Goal: Information Seeking & Learning: Learn about a topic

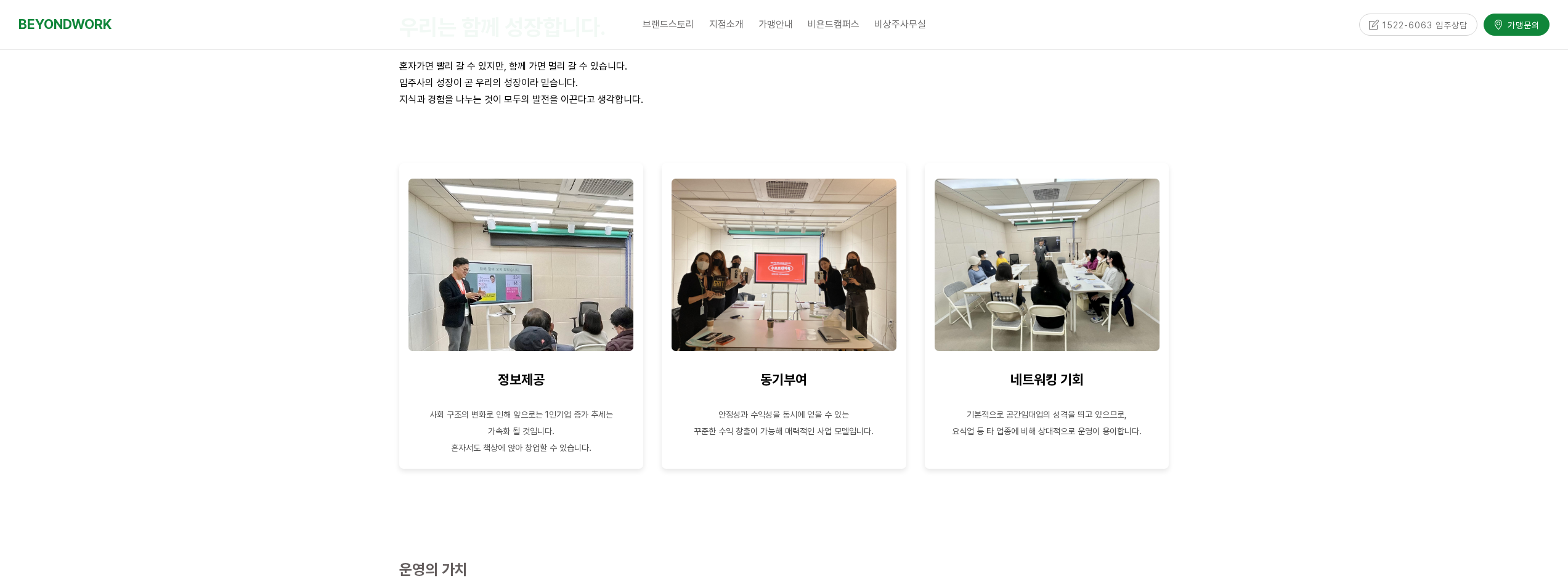
scroll to position [1541, 0]
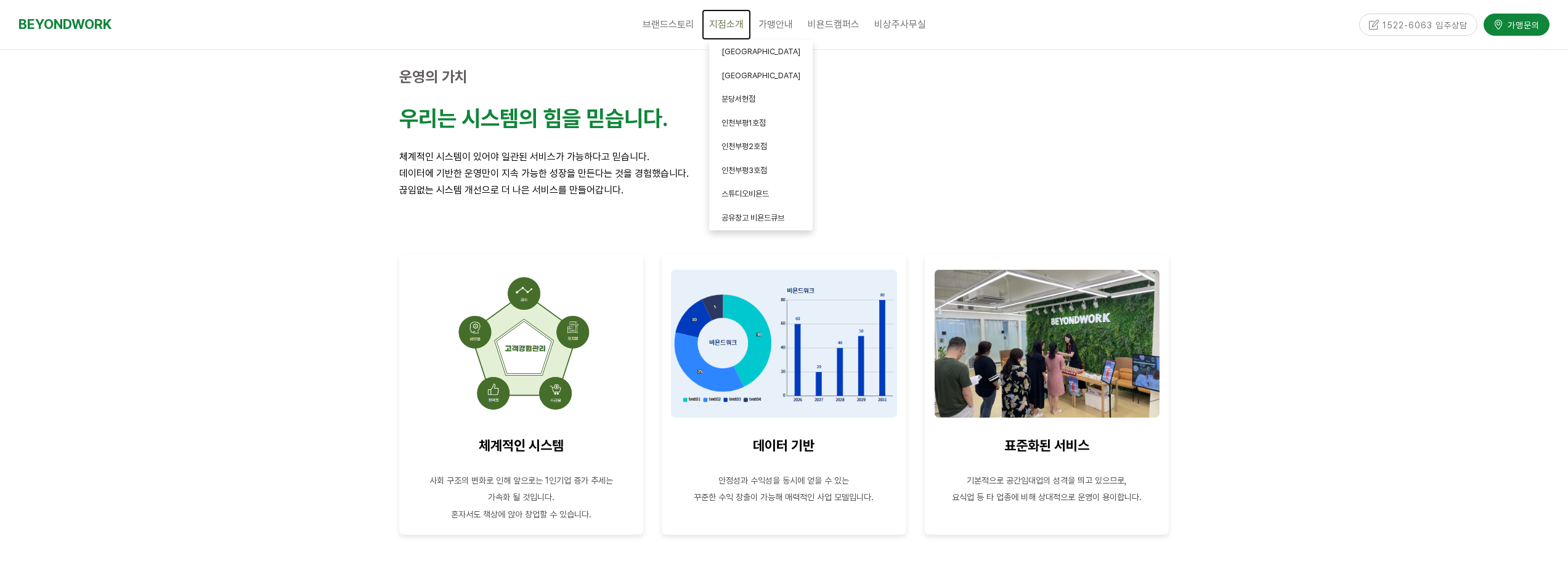
click at [734, 22] on span "지점소개" at bounding box center [726, 24] width 35 height 12
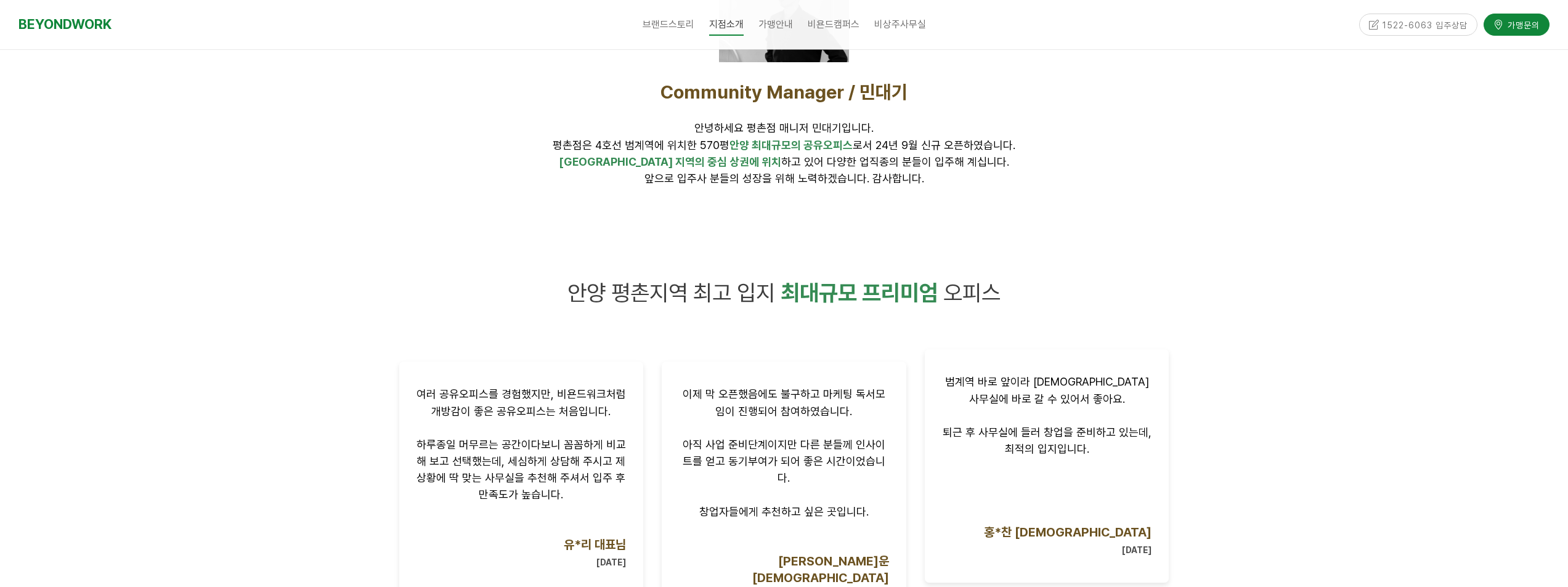
scroll to position [605, 0]
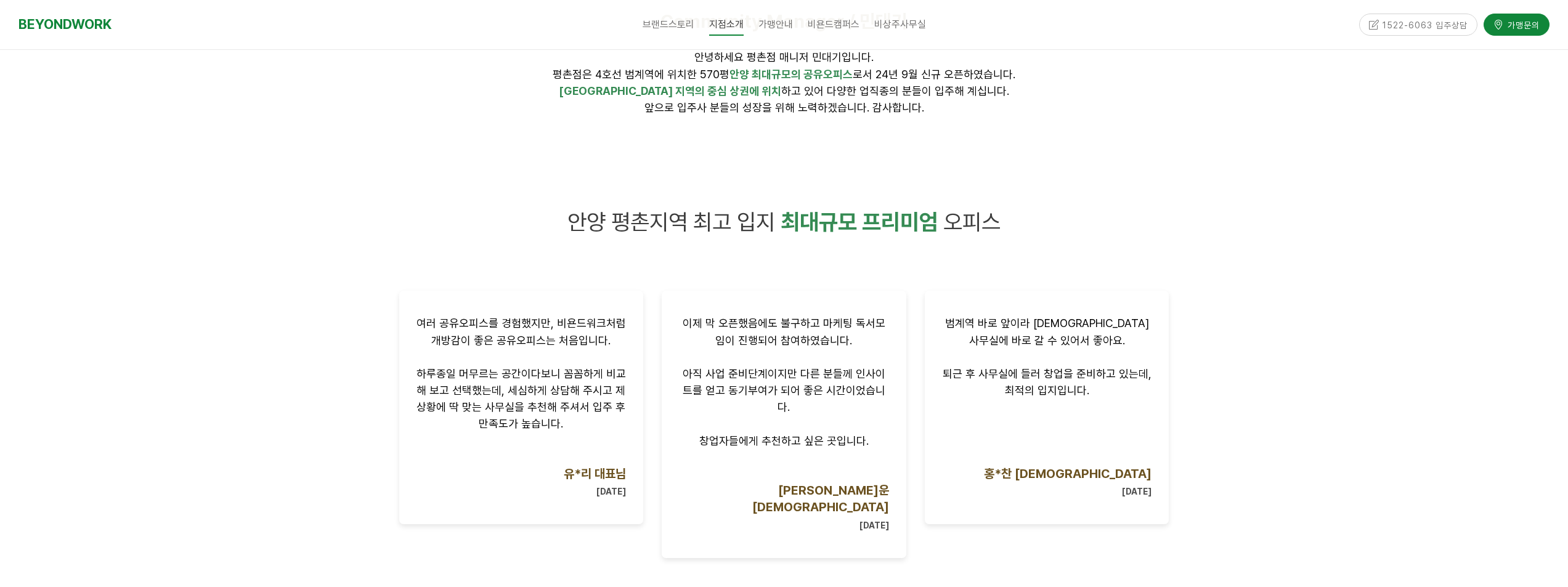
click at [1244, 361] on div at bounding box center [784, 545] width 1568 height 764
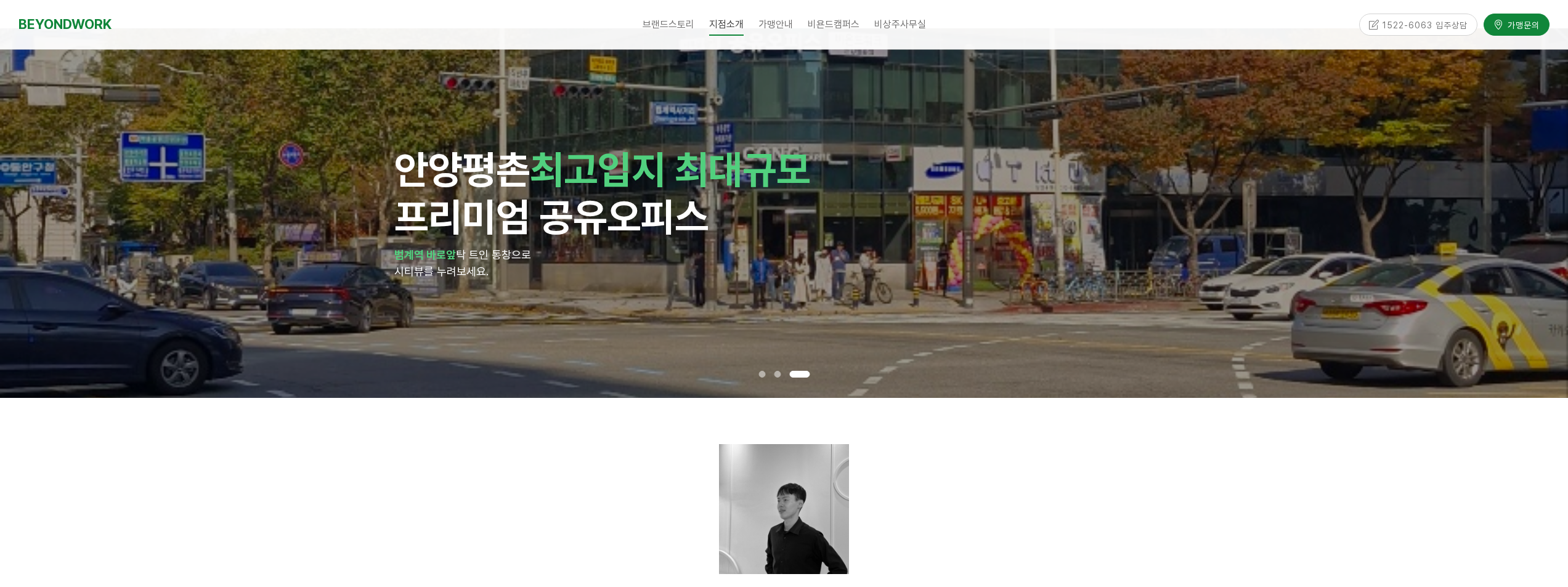
scroll to position [0, 0]
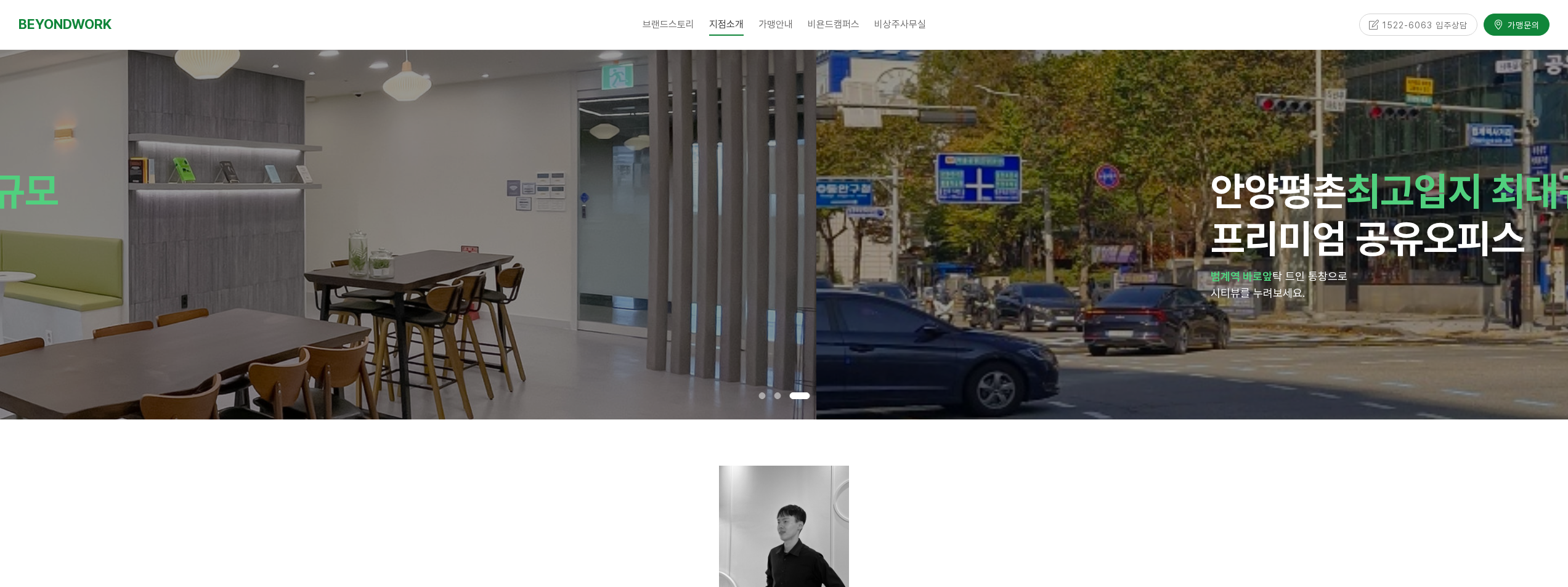
drag, startPoint x: 760, startPoint y: 341, endPoint x: 1576, endPoint y: 298, distance: 817.1
click at [1567, 298] on html "알림 뒤로 알림 설정 뒤로 더보기 게시물 알림 내 글 반응 내가 작성한 게시물이나 댓글에 다른 사람이 댓글이나 답글을 작성하면 알려줍니다. 공…" at bounding box center [784, 293] width 1568 height 587
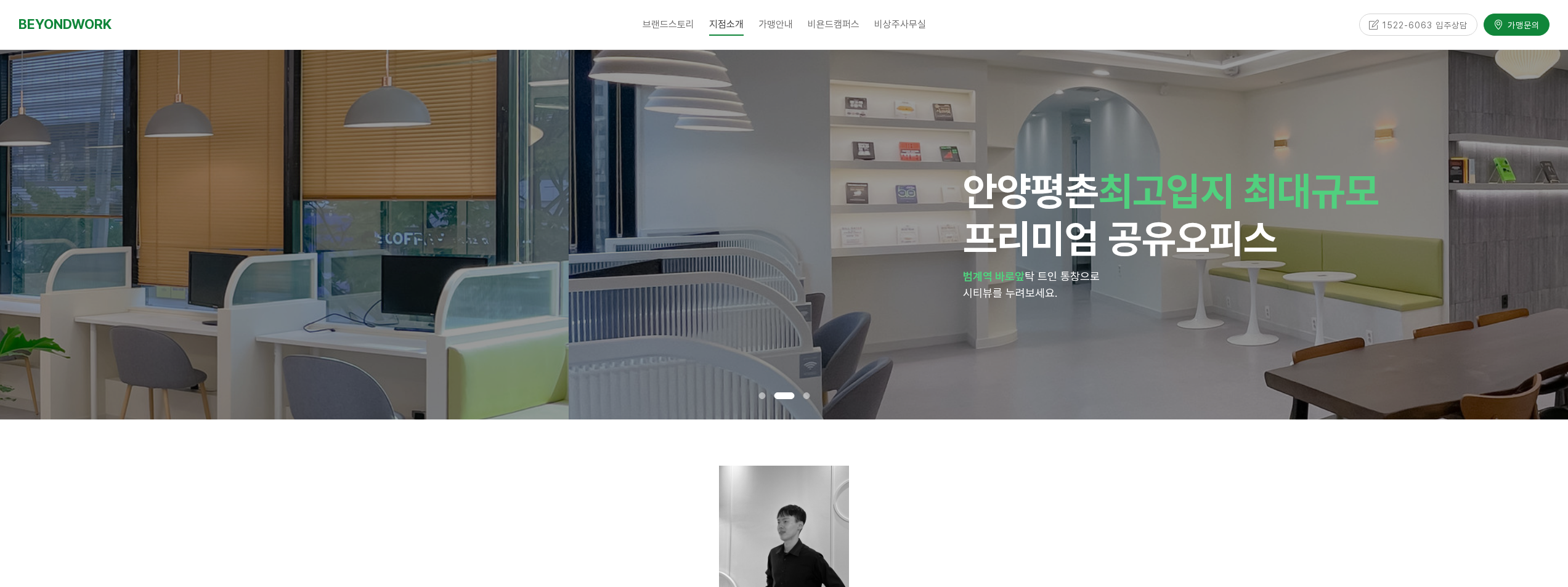
drag, startPoint x: 697, startPoint y: 267, endPoint x: 1543, endPoint y: 221, distance: 847.2
click at [1537, 219] on div "안양 평촌 최고입지 최대규모 프리미엄 공유오피스 범계역 바로앞 탁 트인 통창으로 시티뷰를 누려보세요." at bounding box center [1352, 234] width 780 height 134
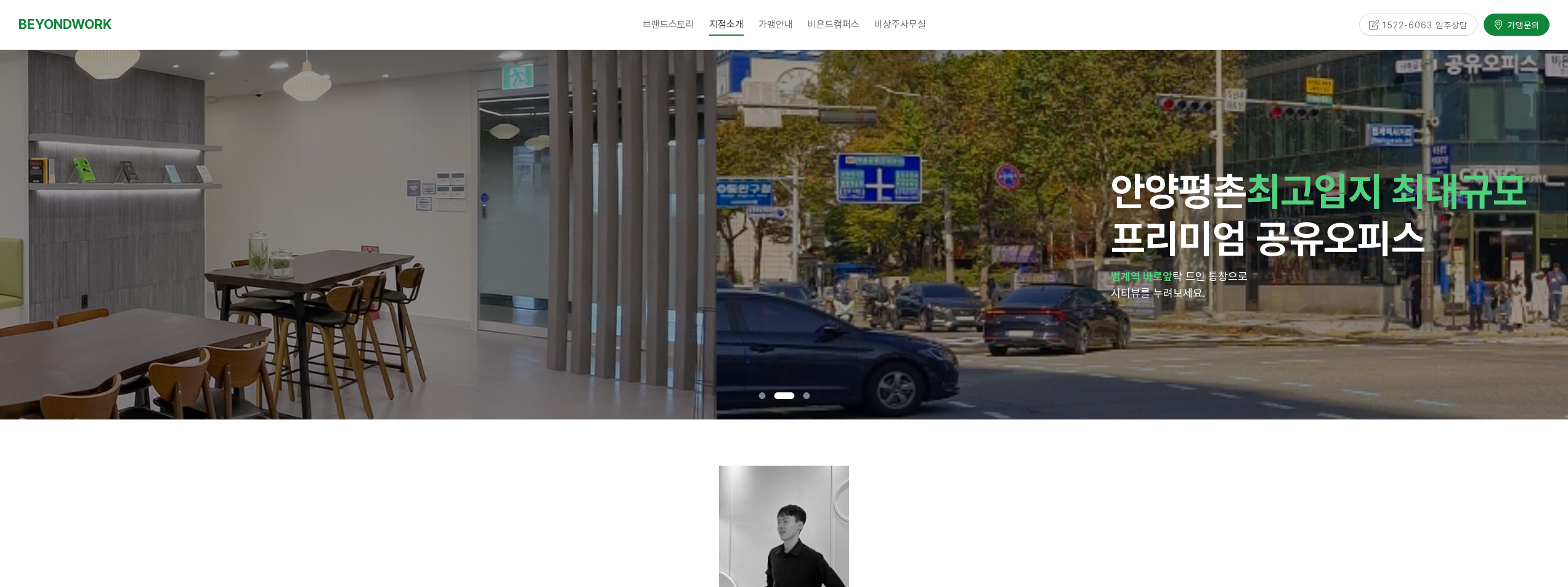
drag, startPoint x: 1132, startPoint y: 250, endPoint x: 255, endPoint y: 186, distance: 879.3
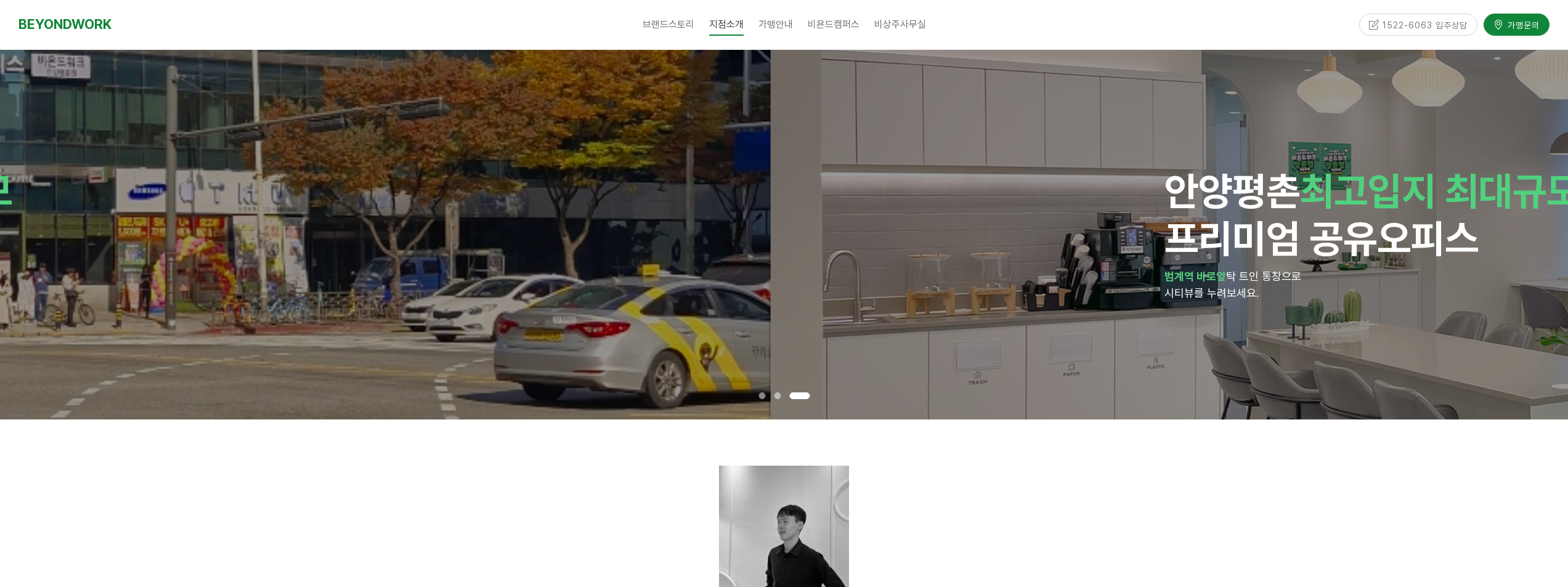
drag, startPoint x: 1194, startPoint y: 245, endPoint x: 108, endPoint y: 158, distance: 1089.5
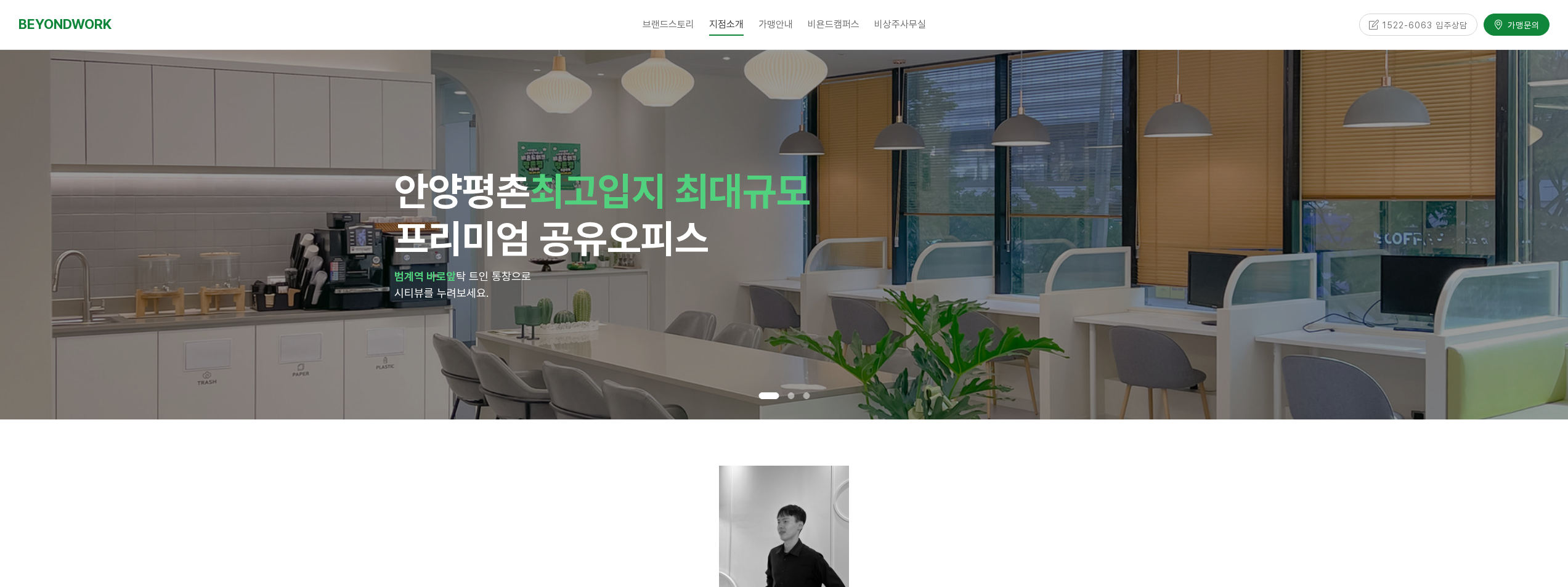
drag, startPoint x: 1102, startPoint y: 183, endPoint x: 0, endPoint y: 152, distance: 1102.4
click at [394, 173] on h1 "안양 평촌 최고입지 최대규모 프리미엄 공유오피스" at bounding box center [784, 215] width 780 height 95
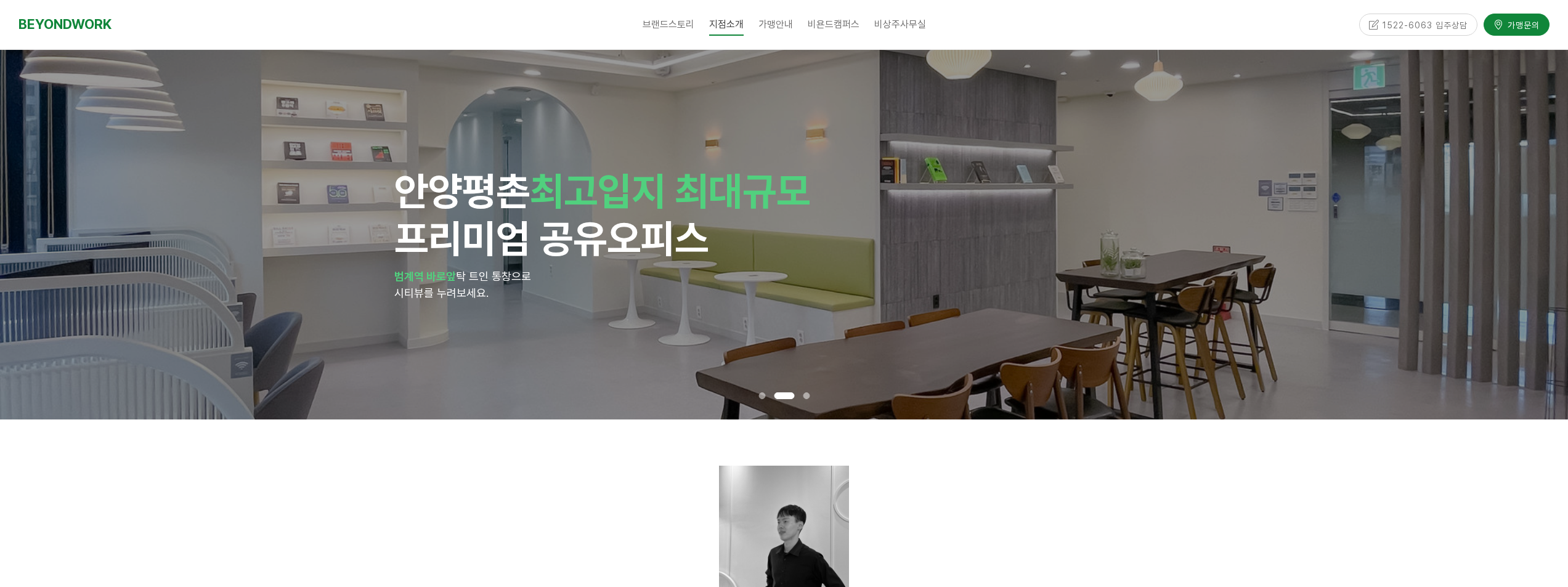
drag, startPoint x: 1481, startPoint y: 202, endPoint x: 0, endPoint y: 167, distance: 1481.4
click at [320, 218] on div "안양 평촌 최고입지 최대규모 프리미엄 공유오피스 범계역 바로앞 탁 트인 통창으로 시티뷰를 누려보세요." at bounding box center [784, 235] width 1568 height 370
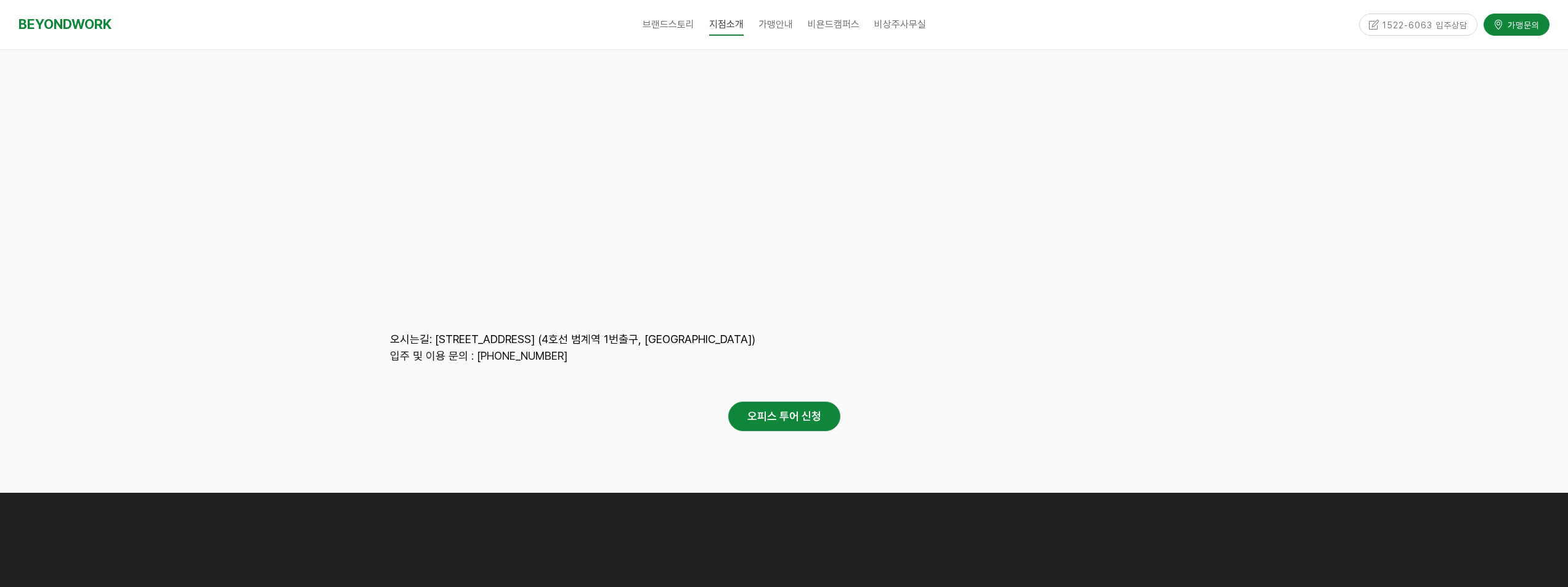
scroll to position [5954, 0]
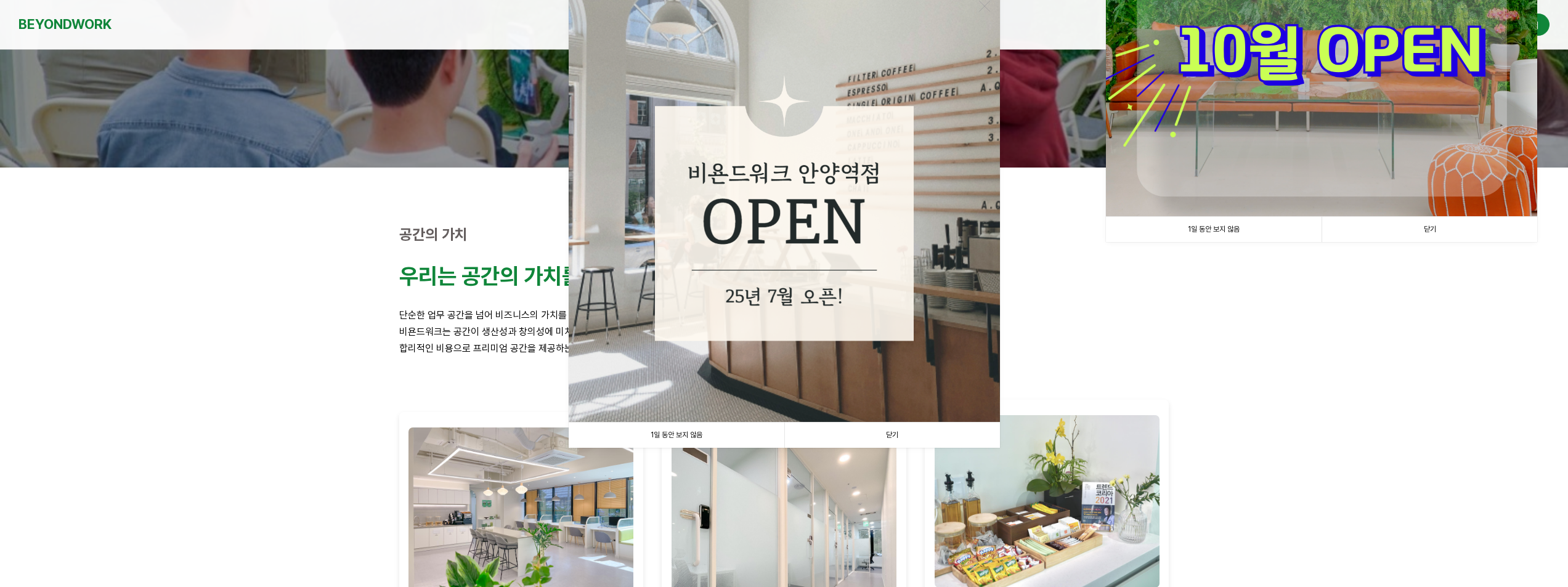
scroll to position [308, 0]
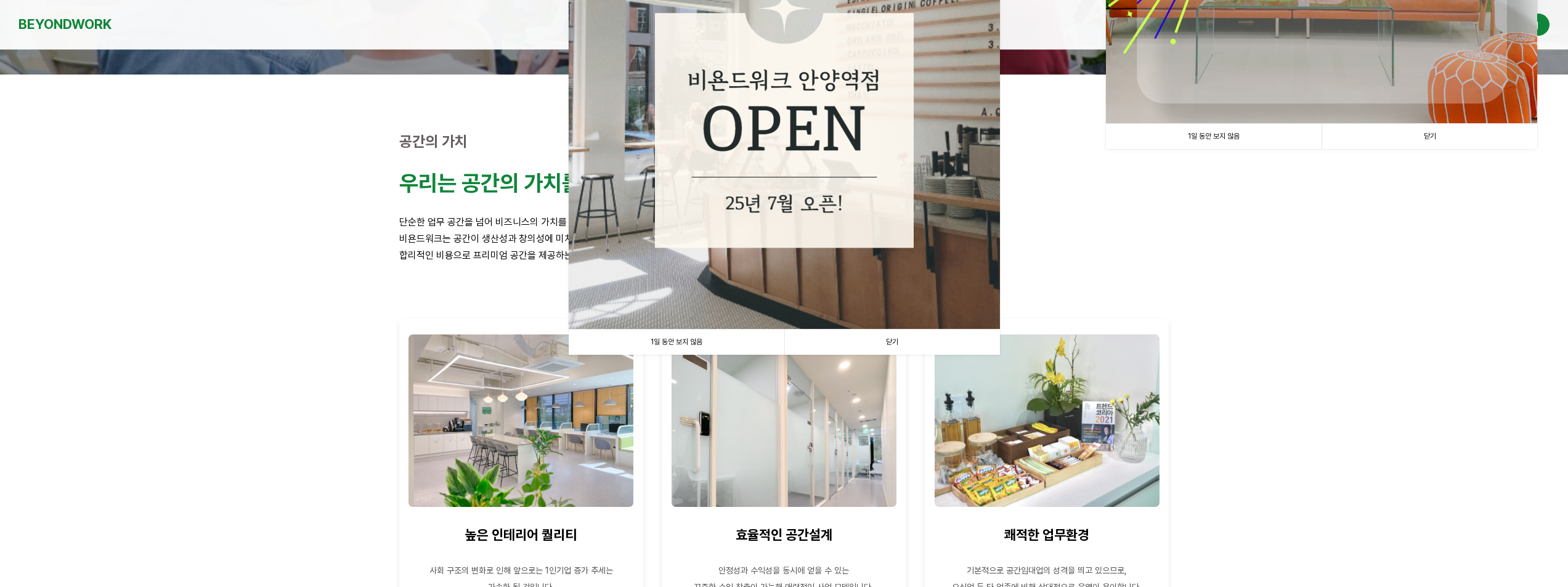
click at [1410, 454] on div at bounding box center [784, 372] width 1568 height 596
click at [84, 177] on div at bounding box center [784, 372] width 1568 height 596
click at [1396, 335] on div at bounding box center [784, 372] width 1568 height 596
click at [888, 340] on link "닫기" at bounding box center [891, 342] width 216 height 25
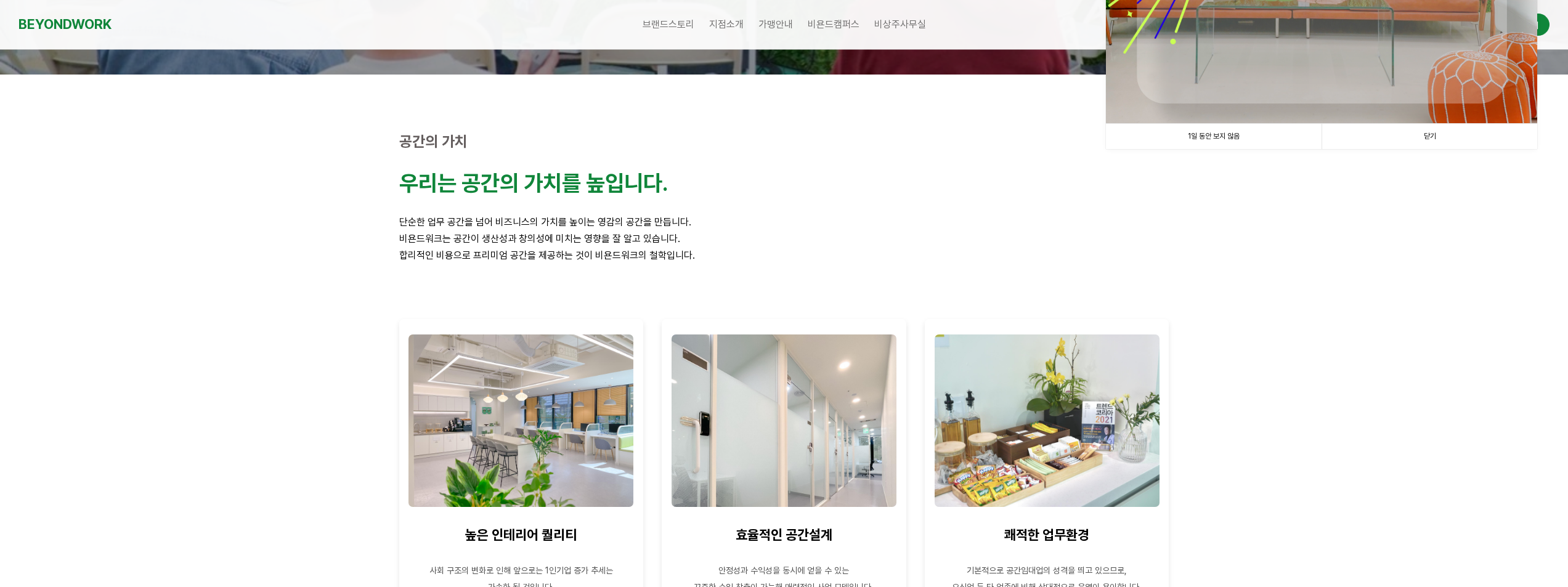
click at [1250, 347] on div at bounding box center [784, 372] width 1568 height 596
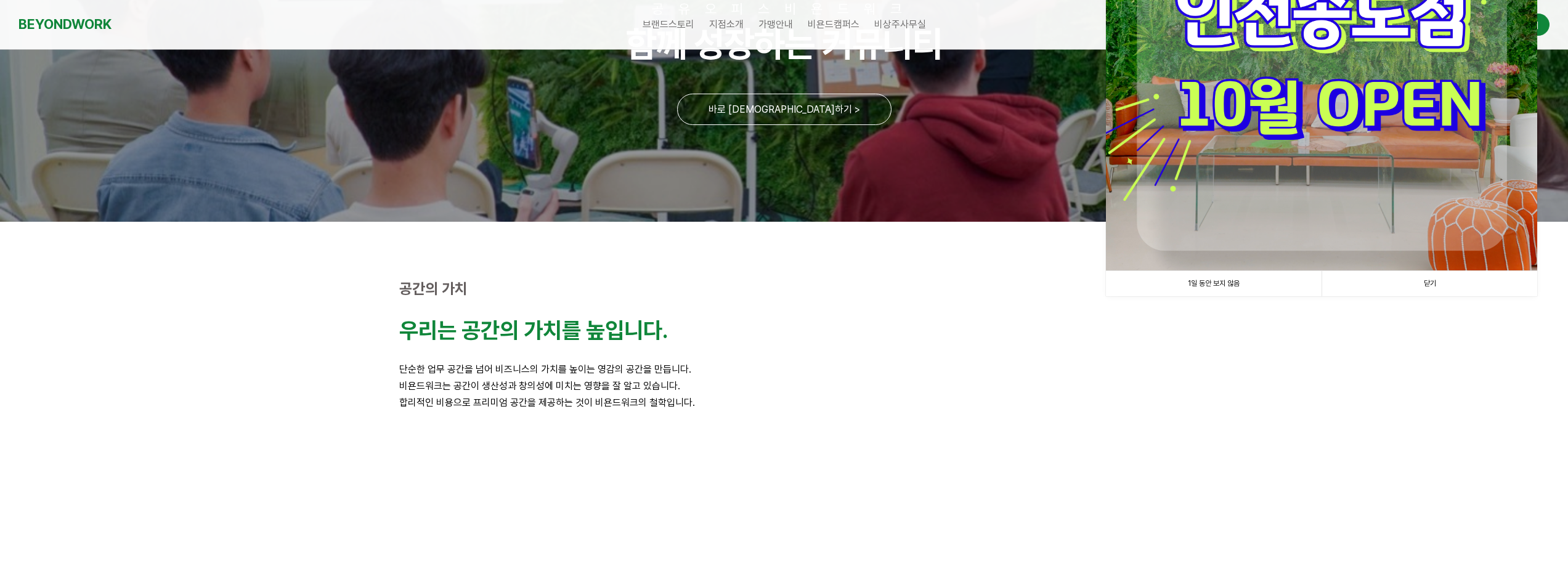
scroll to position [0, 0]
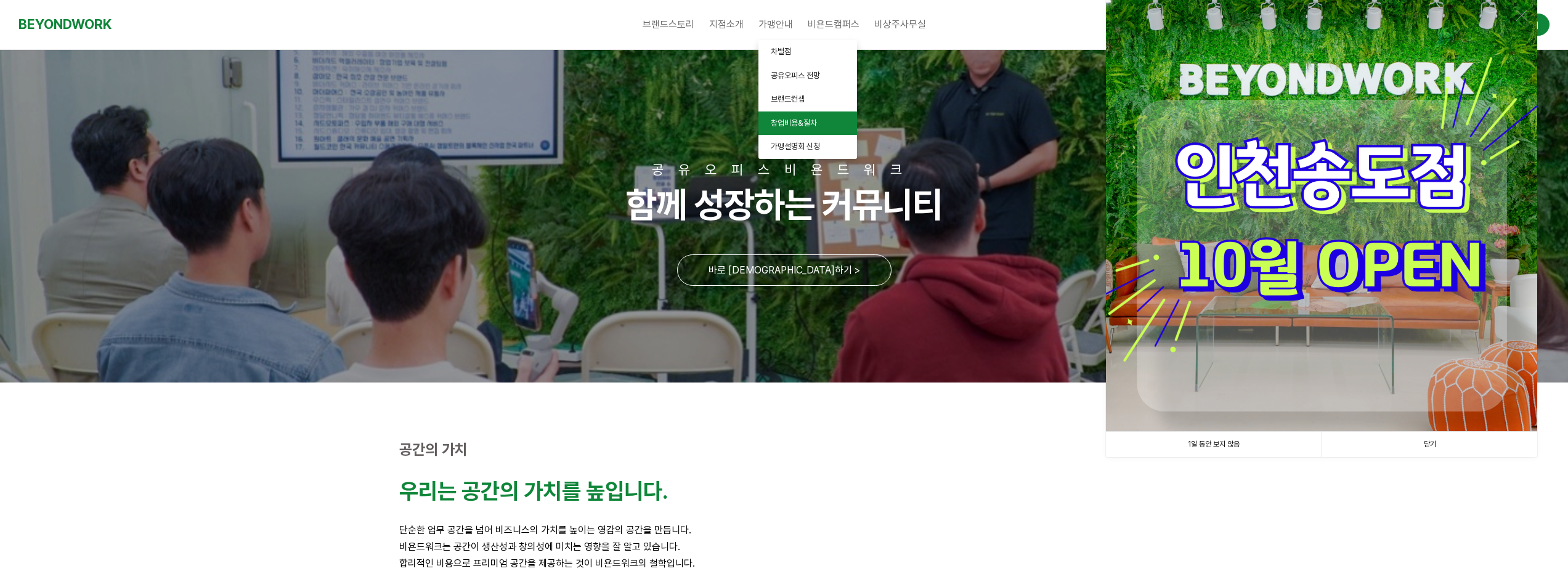
click at [792, 123] on span "창업비용&절차" at bounding box center [794, 123] width 46 height 9
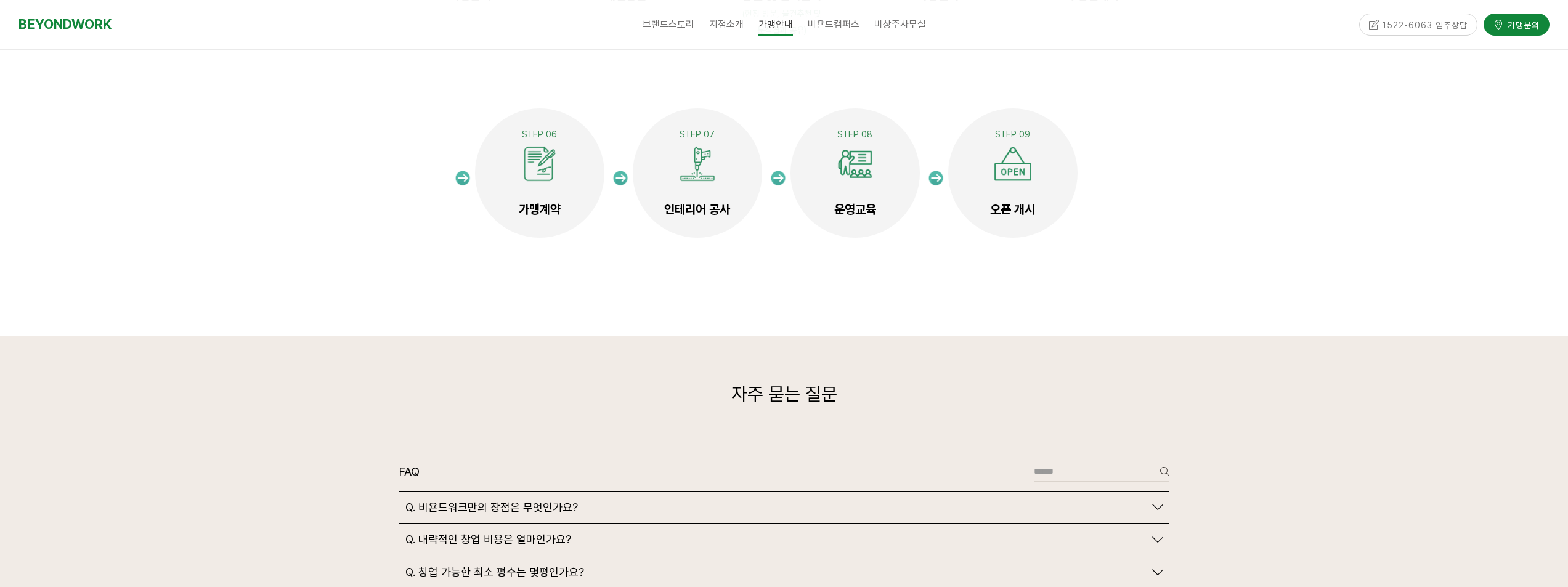
scroll to position [2773, 0]
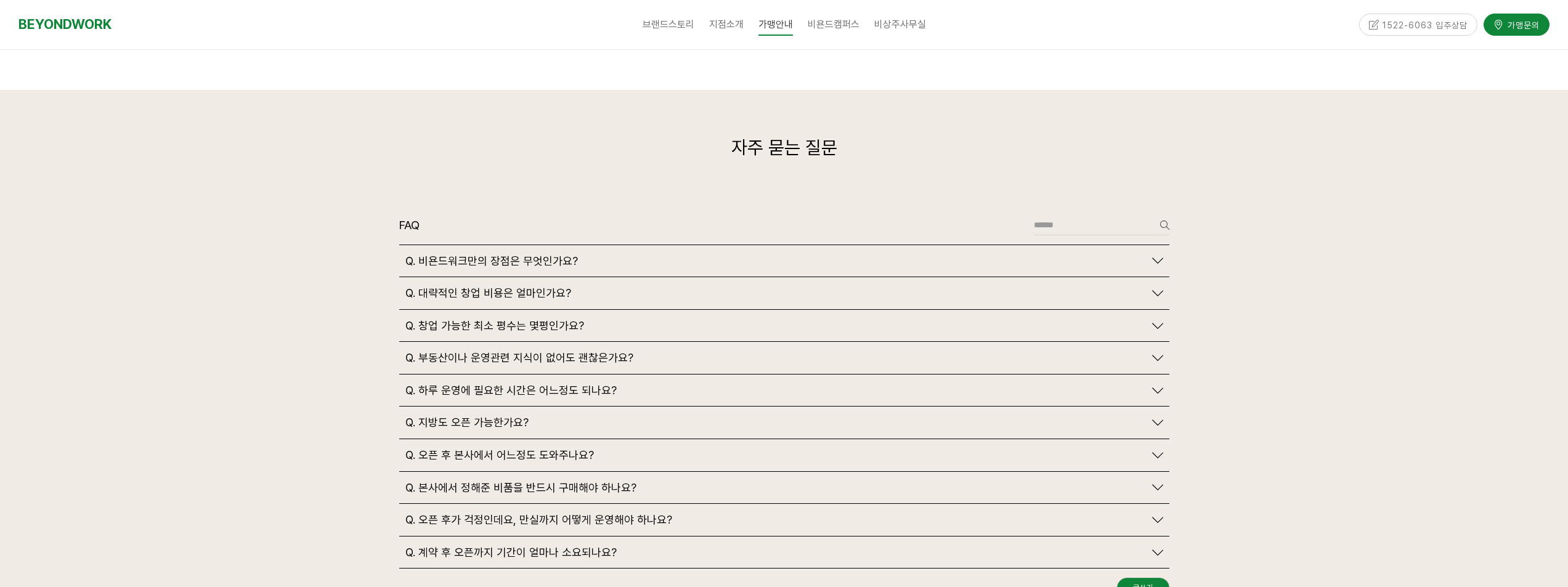
click at [499, 416] on span "Q. 지방도 오픈 가능한가요?" at bounding box center [467, 423] width 124 height 14
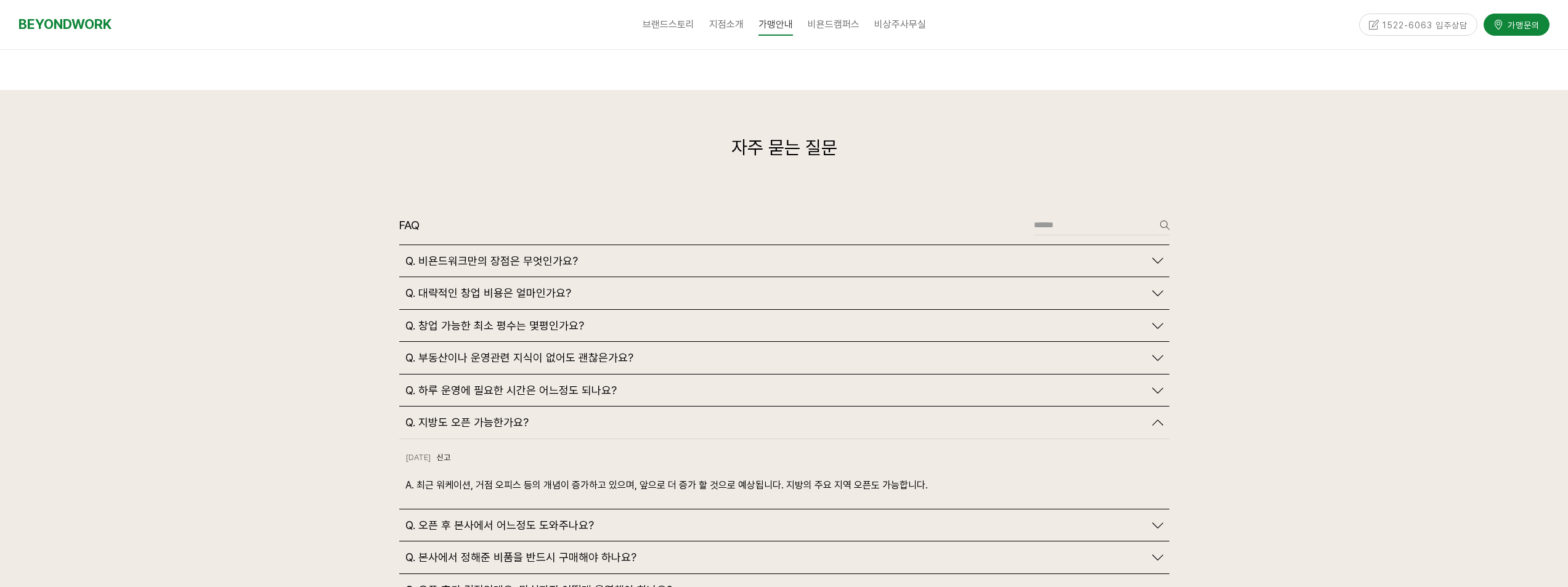
click at [499, 416] on span "Q. 지방도 오픈 가능한가요?" at bounding box center [467, 423] width 124 height 14
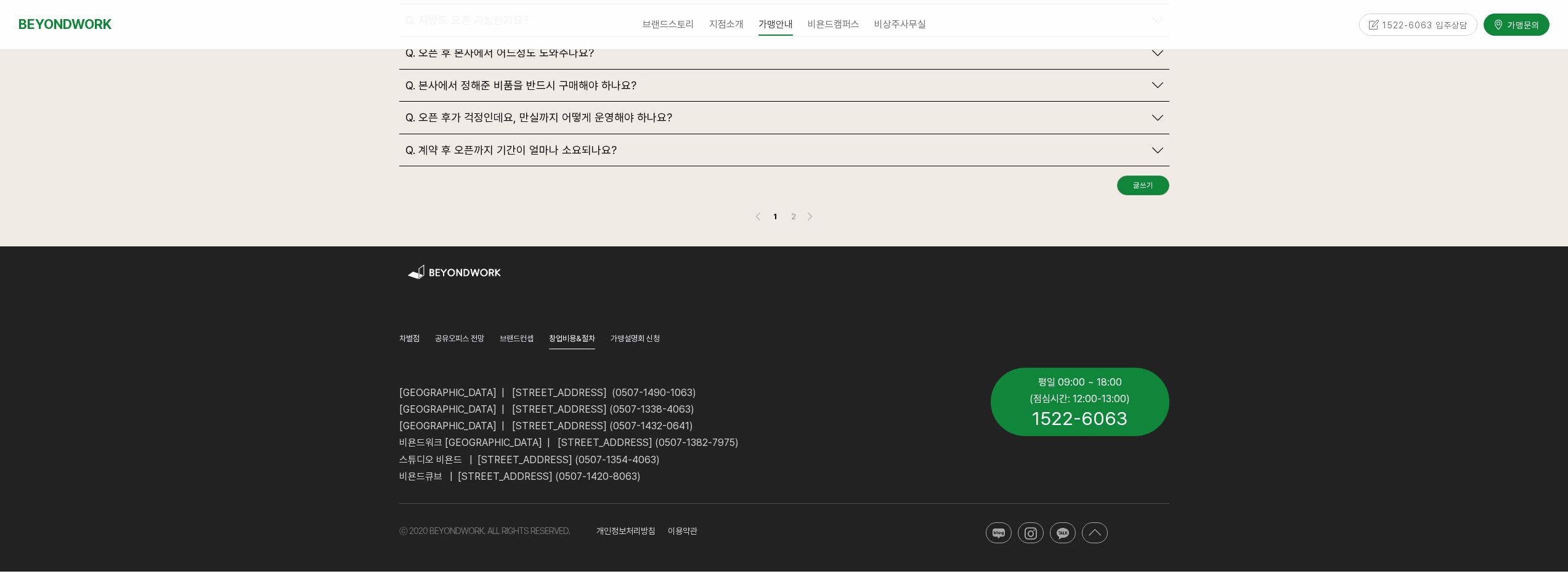
scroll to position [3206, 0]
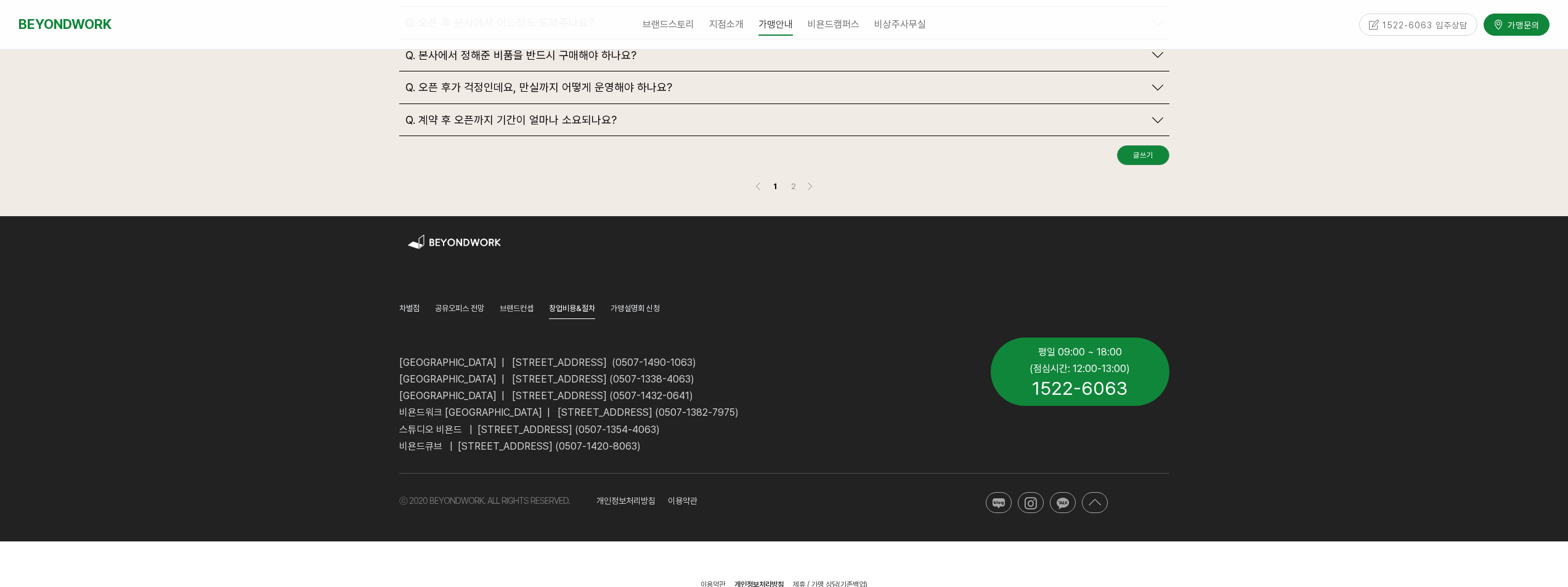
click at [1366, 376] on div at bounding box center [784, 379] width 1568 height 325
click at [1403, 230] on div at bounding box center [784, 379] width 1568 height 325
